Goal: Task Accomplishment & Management: Complete application form

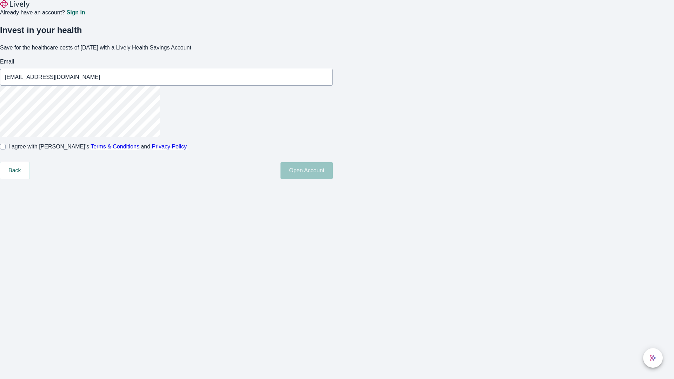
click at [6, 149] on input "I agree with Lively’s Terms & Conditions and Privacy Policy" at bounding box center [3, 147] width 6 height 6
checkbox input "true"
click at [333, 179] on button "Open Account" at bounding box center [306, 170] width 52 height 17
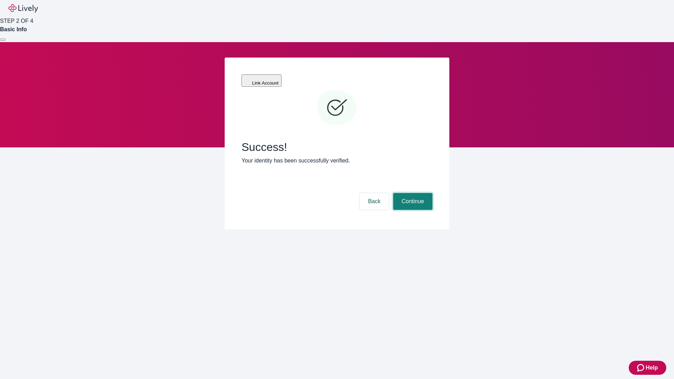
click at [412, 193] on button "Continue" at bounding box center [412, 201] width 39 height 17
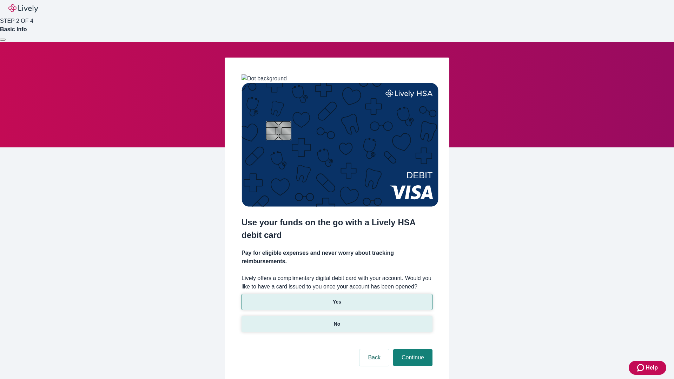
click at [336, 320] on p "No" at bounding box center [337, 323] width 7 height 7
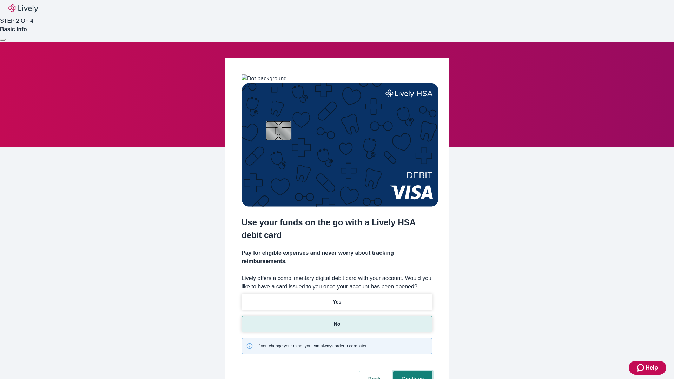
click at [412, 371] on button "Continue" at bounding box center [412, 379] width 39 height 17
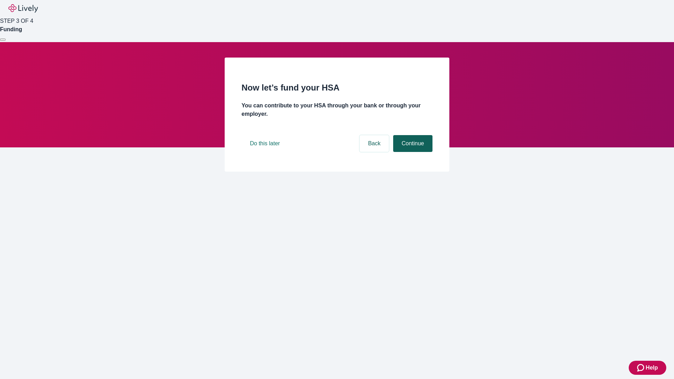
click at [412, 152] on button "Continue" at bounding box center [412, 143] width 39 height 17
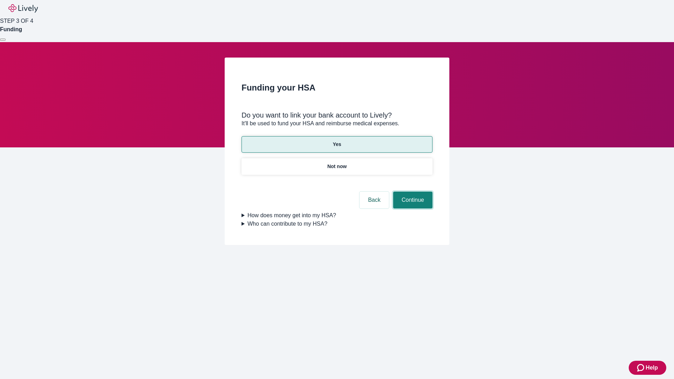
click at [412, 192] on button "Continue" at bounding box center [412, 200] width 39 height 17
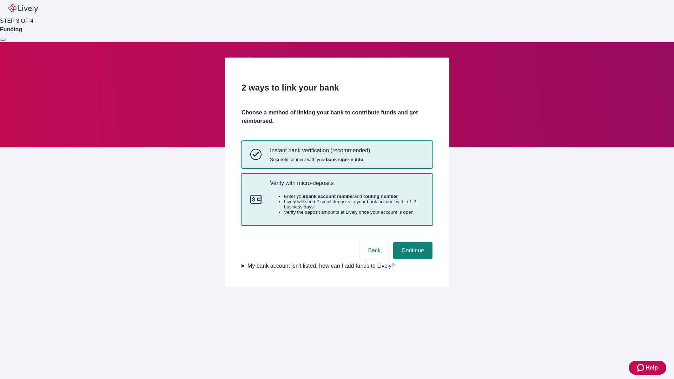
click at [346, 186] on p "Verify with micro-deposits" at bounding box center [347, 183] width 154 height 7
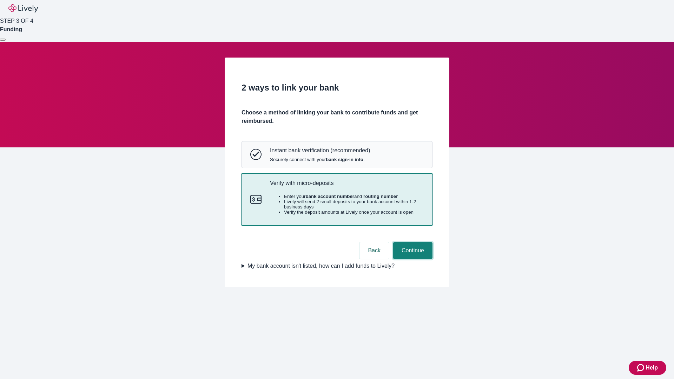
click at [412, 259] on button "Continue" at bounding box center [412, 250] width 39 height 17
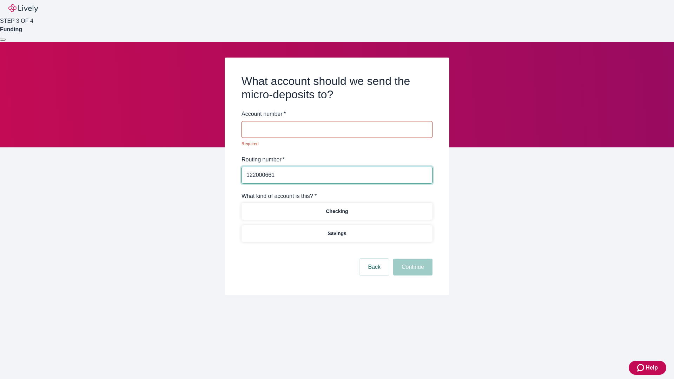
type input "122000661"
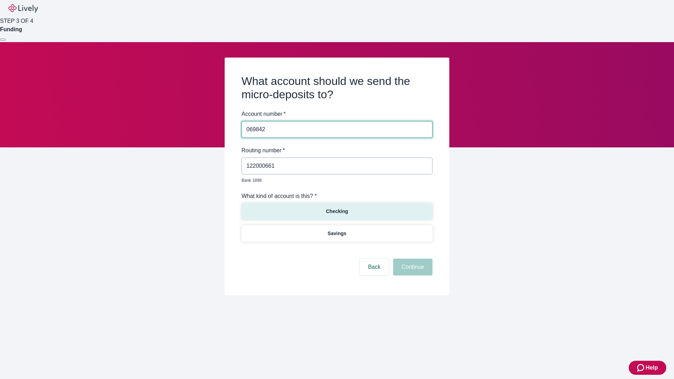
type input "069842"
click at [336, 208] on p "Checking" at bounding box center [337, 211] width 22 height 7
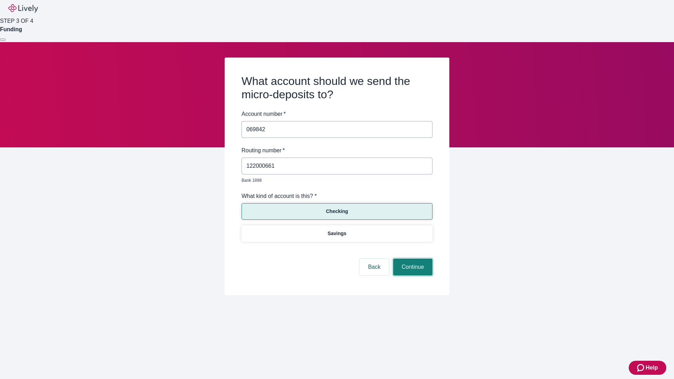
click at [412, 259] on button "Continue" at bounding box center [412, 267] width 39 height 17
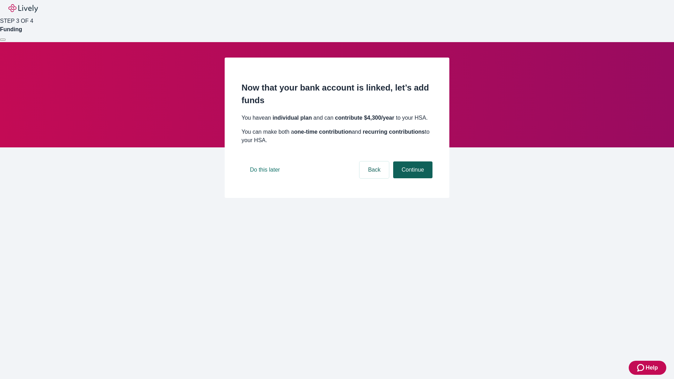
click at [412, 178] on button "Continue" at bounding box center [412, 169] width 39 height 17
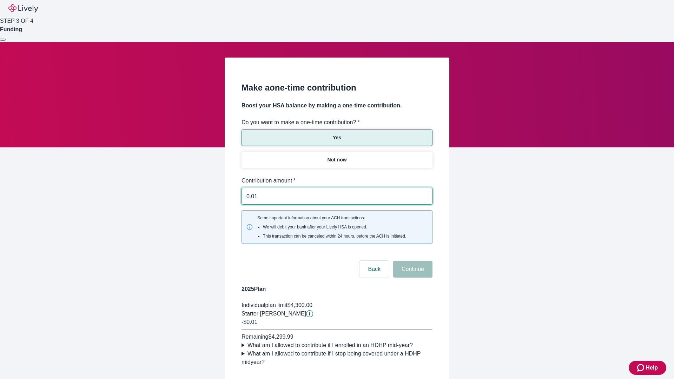
type input "0.01"
click at [412, 261] on button "Continue" at bounding box center [412, 269] width 39 height 17
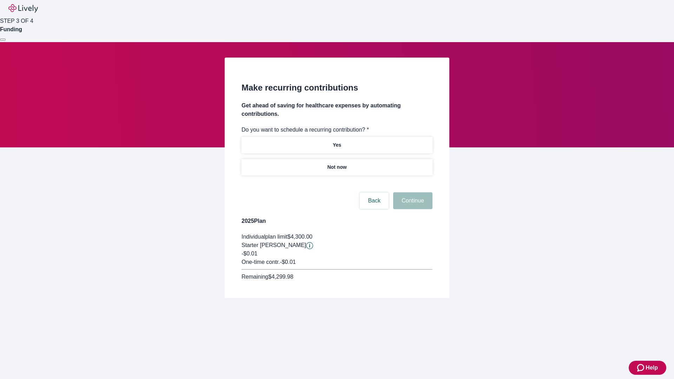
click at [336, 163] on p "Not now" at bounding box center [336, 166] width 19 height 7
click at [412, 192] on button "Continue" at bounding box center [412, 200] width 39 height 17
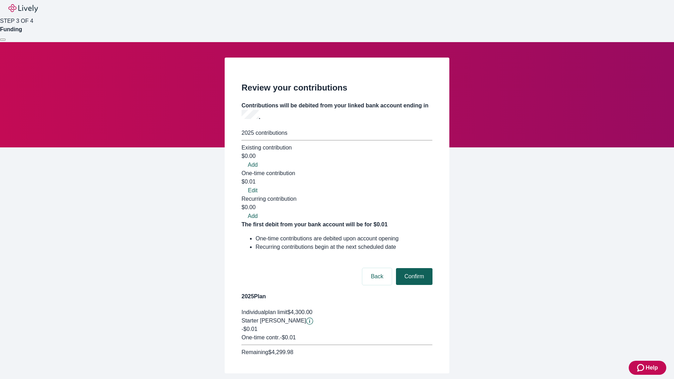
click at [413, 268] on button "Confirm" at bounding box center [414, 276] width 36 height 17
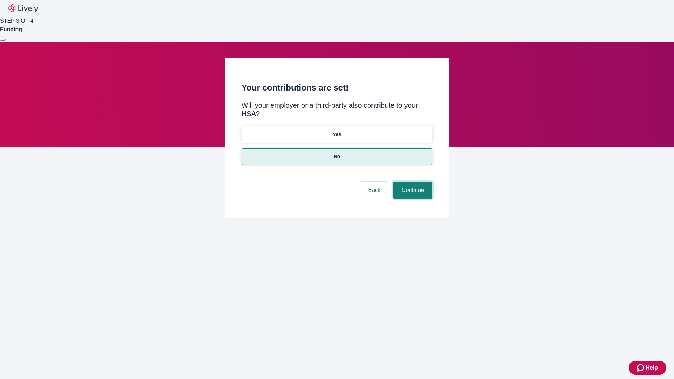
click at [412, 182] on button "Continue" at bounding box center [412, 190] width 39 height 17
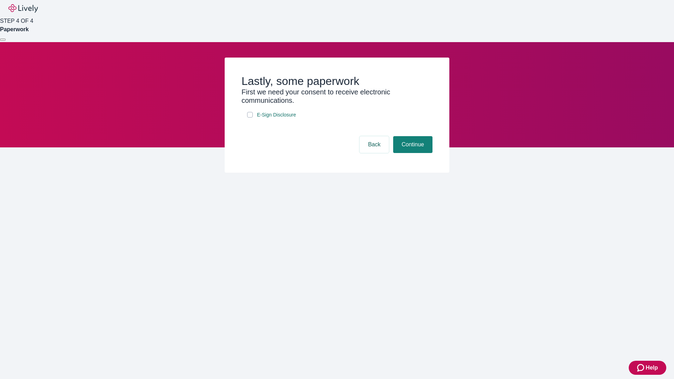
click at [250, 118] on input "E-Sign Disclosure" at bounding box center [250, 115] width 6 height 6
checkbox input "true"
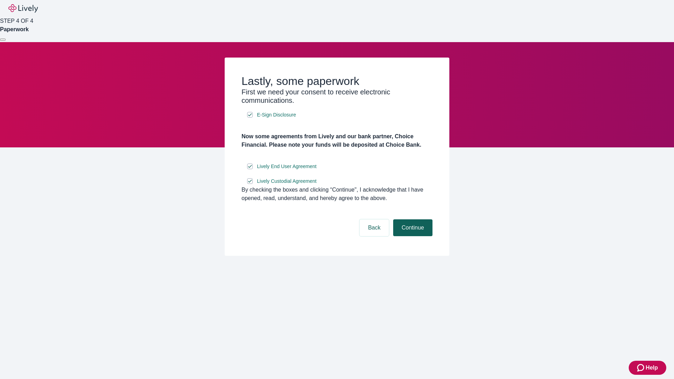
click at [412, 236] on button "Continue" at bounding box center [412, 227] width 39 height 17
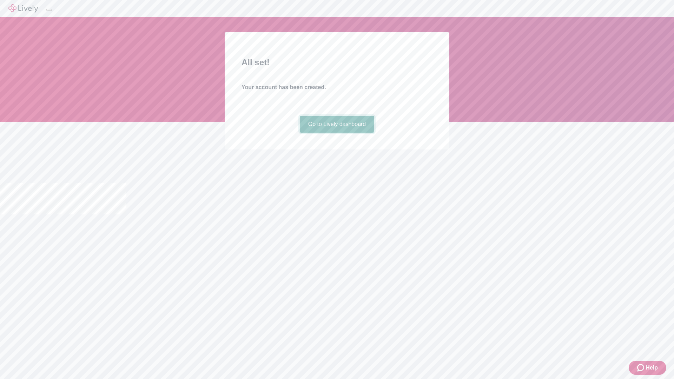
click at [336, 133] on link "Go to Lively dashboard" at bounding box center [337, 124] width 75 height 17
